Goal: Transaction & Acquisition: Book appointment/travel/reservation

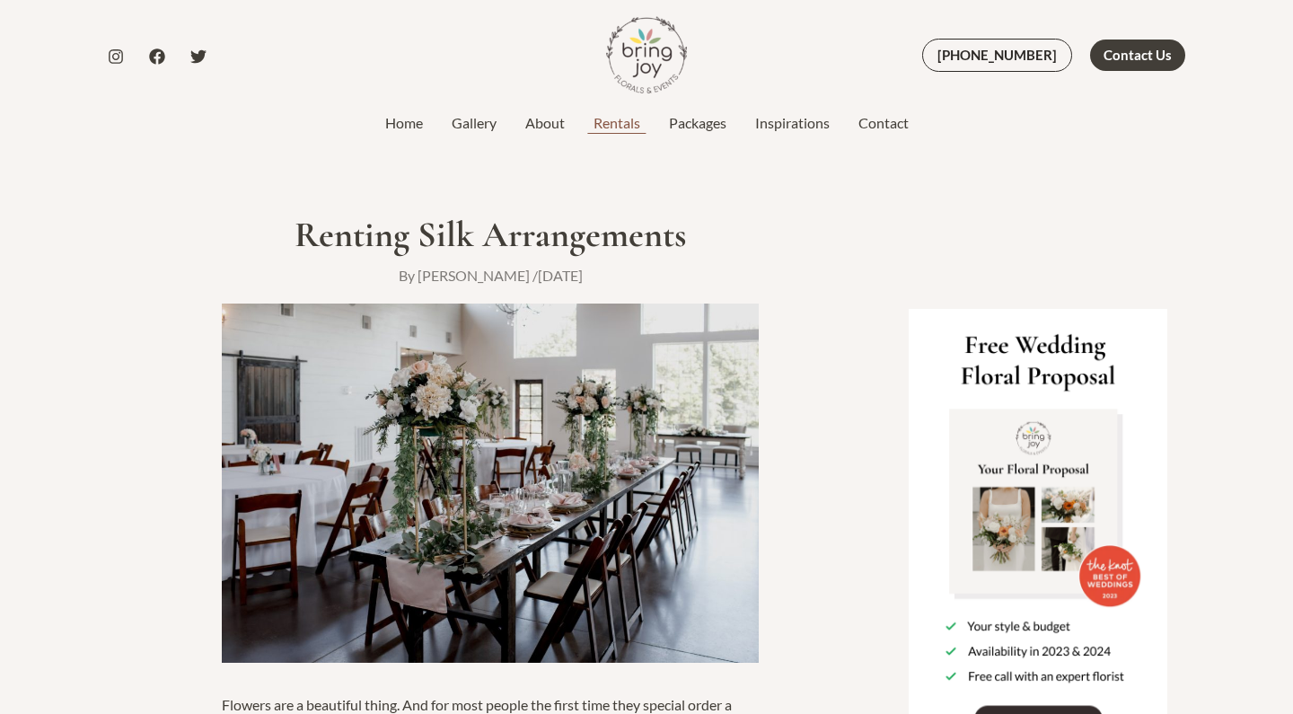
click at [631, 120] on link "Rentals" at bounding box center [616, 123] width 75 height 22
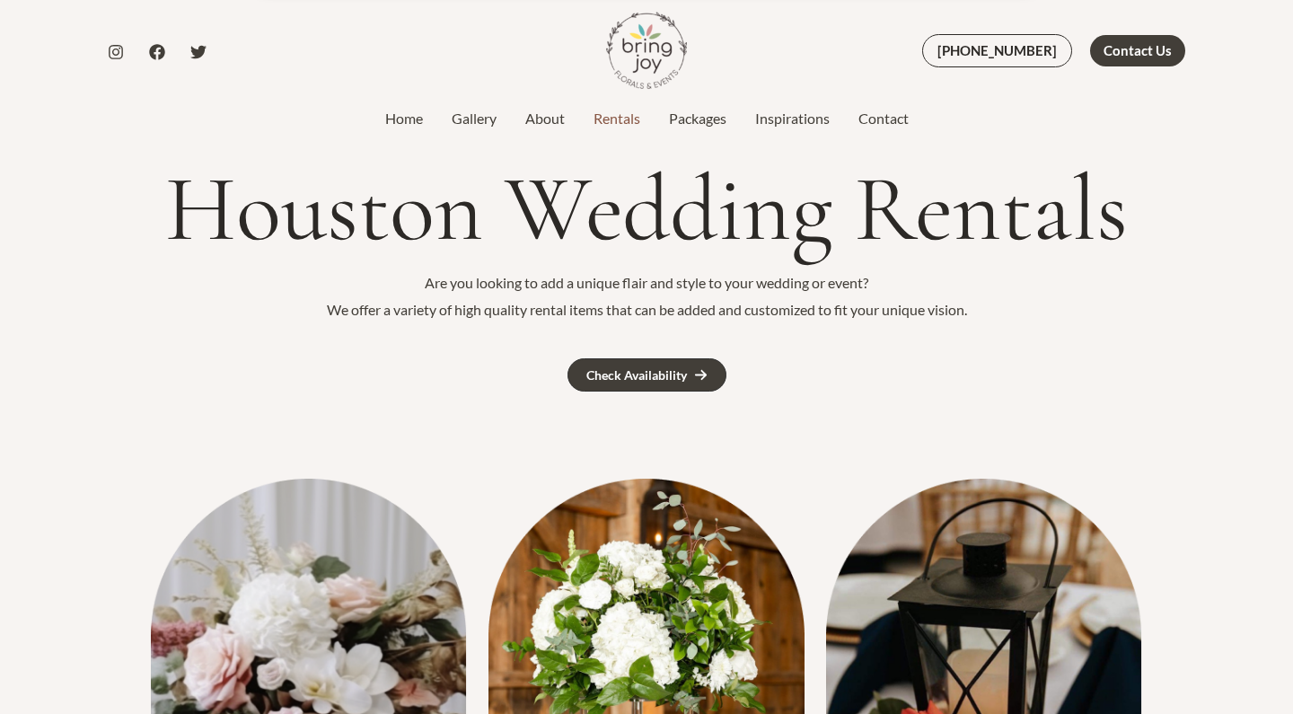
scroll to position [30, 0]
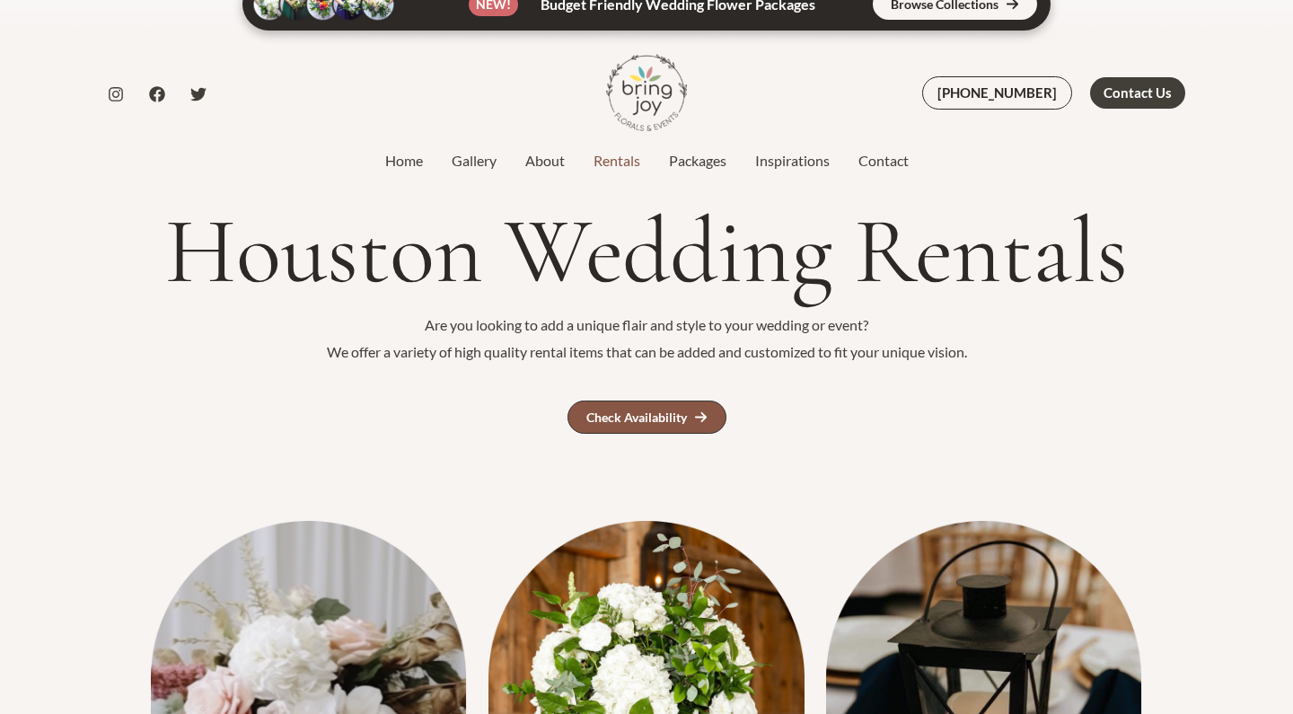
click at [639, 412] on div "Check Availability" at bounding box center [637, 417] width 101 height 13
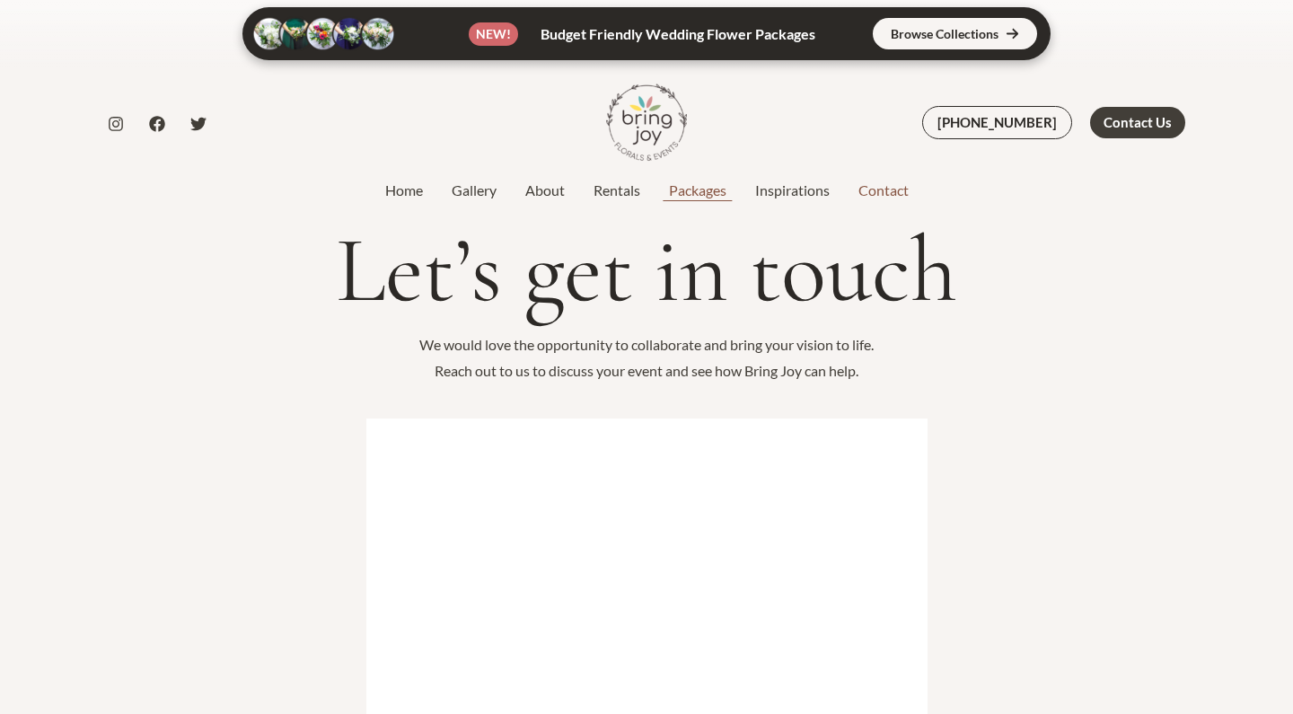
click at [719, 193] on link "Packages" at bounding box center [698, 191] width 86 height 22
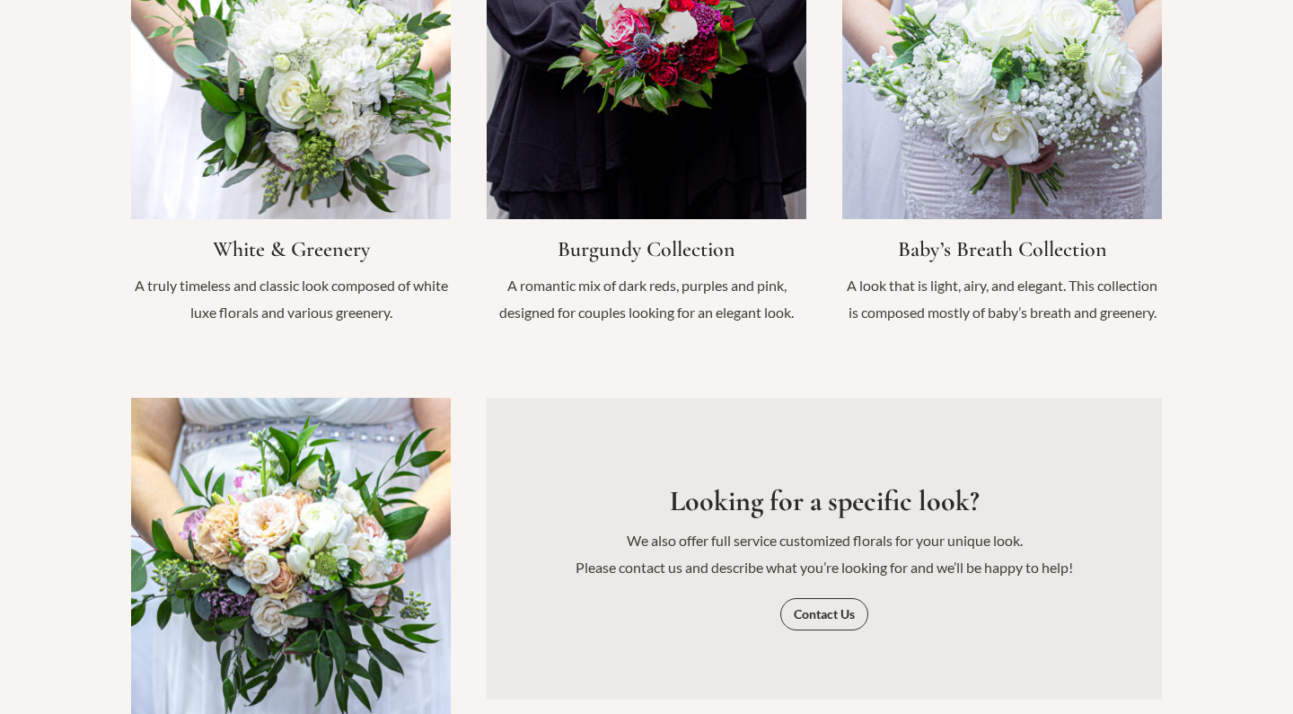
scroll to position [1991, 0]
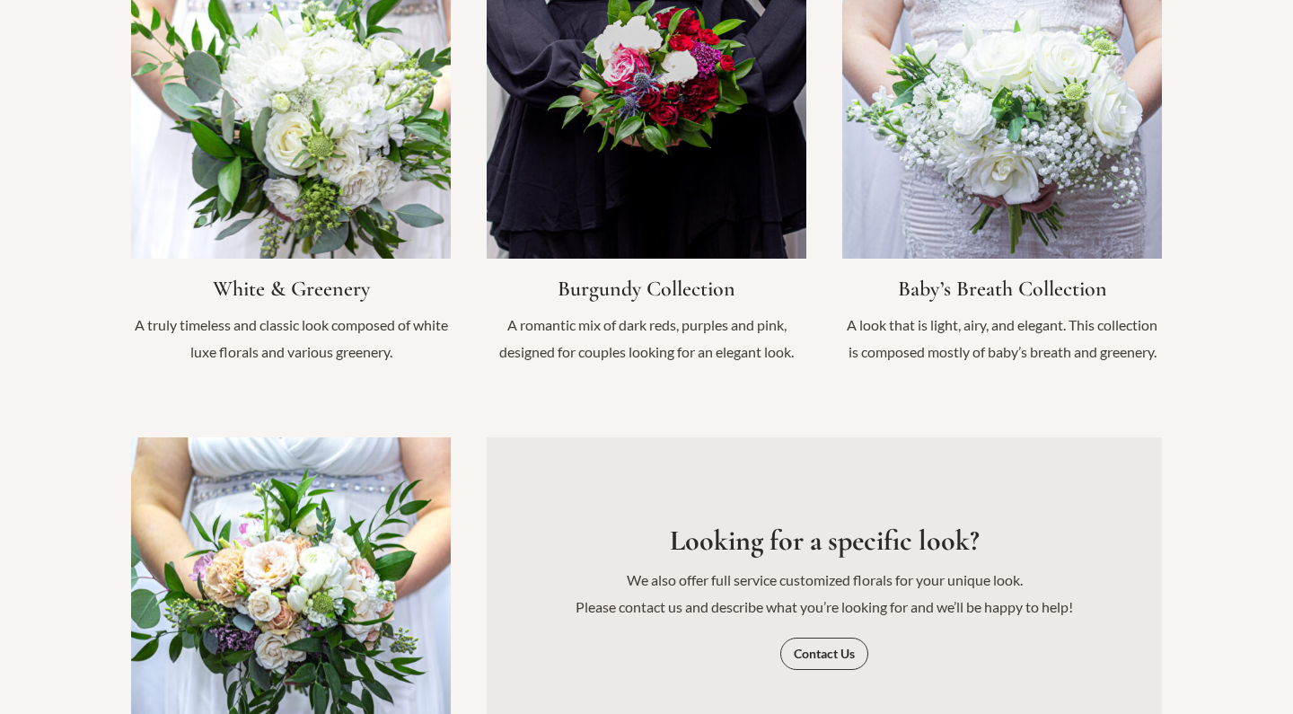
click at [327, 139] on link "Infobox Link" at bounding box center [291, 161] width 320 height 444
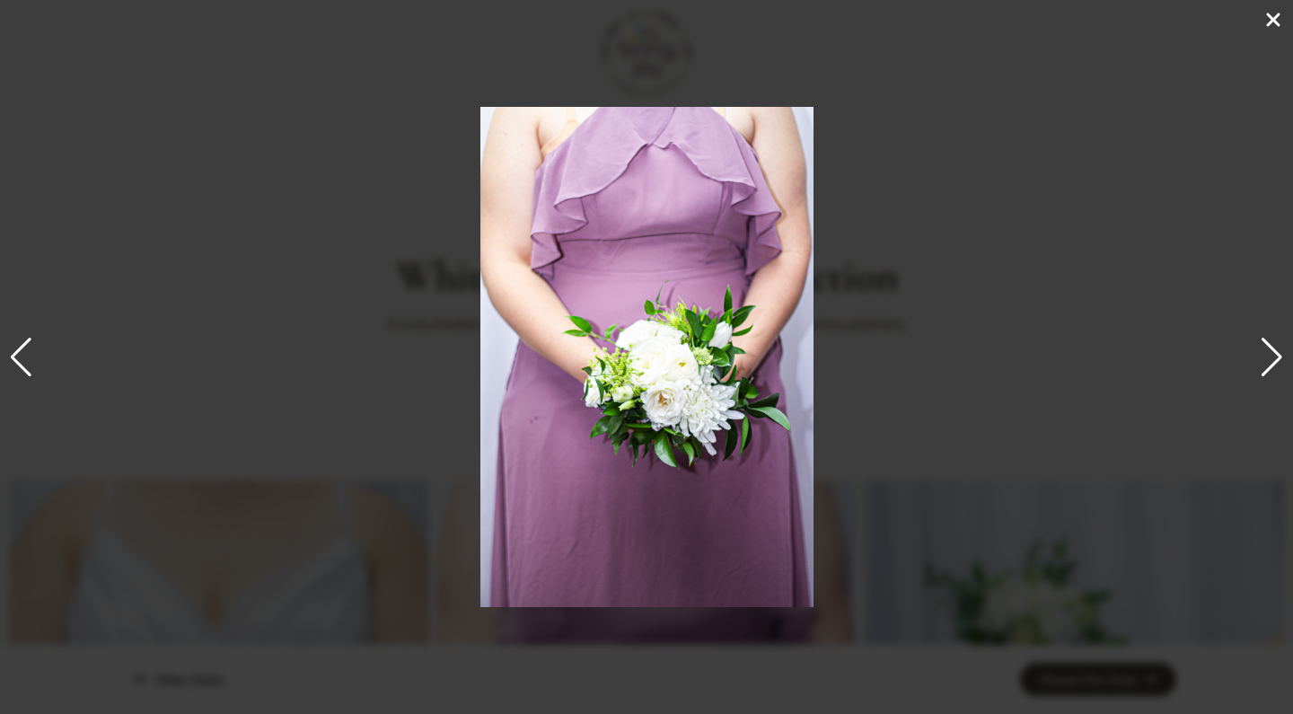
click at [910, 166] on div "2 / 19" at bounding box center [646, 357] width 1293 height 714
click at [1275, 18] on icon at bounding box center [1273, 19] width 13 height 13
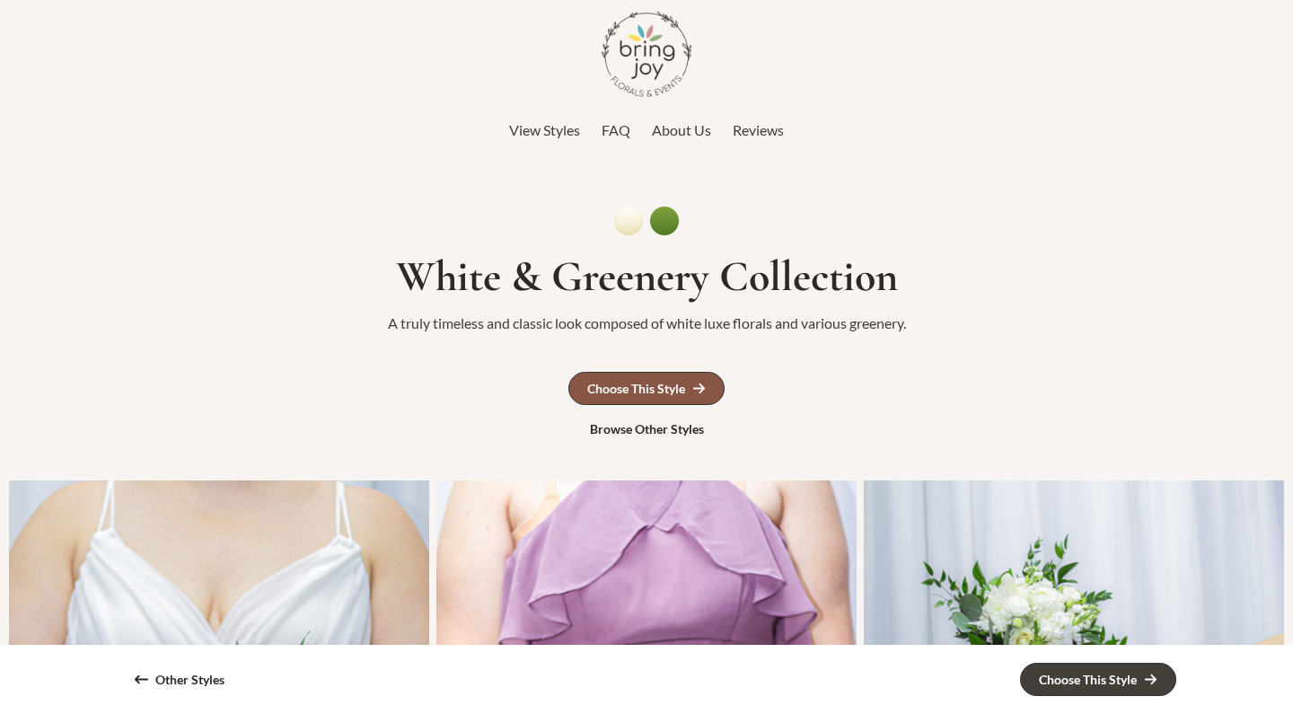
click at [639, 394] on link "Choose This Style" at bounding box center [647, 388] width 156 height 33
